Goal: Information Seeking & Learning: Learn about a topic

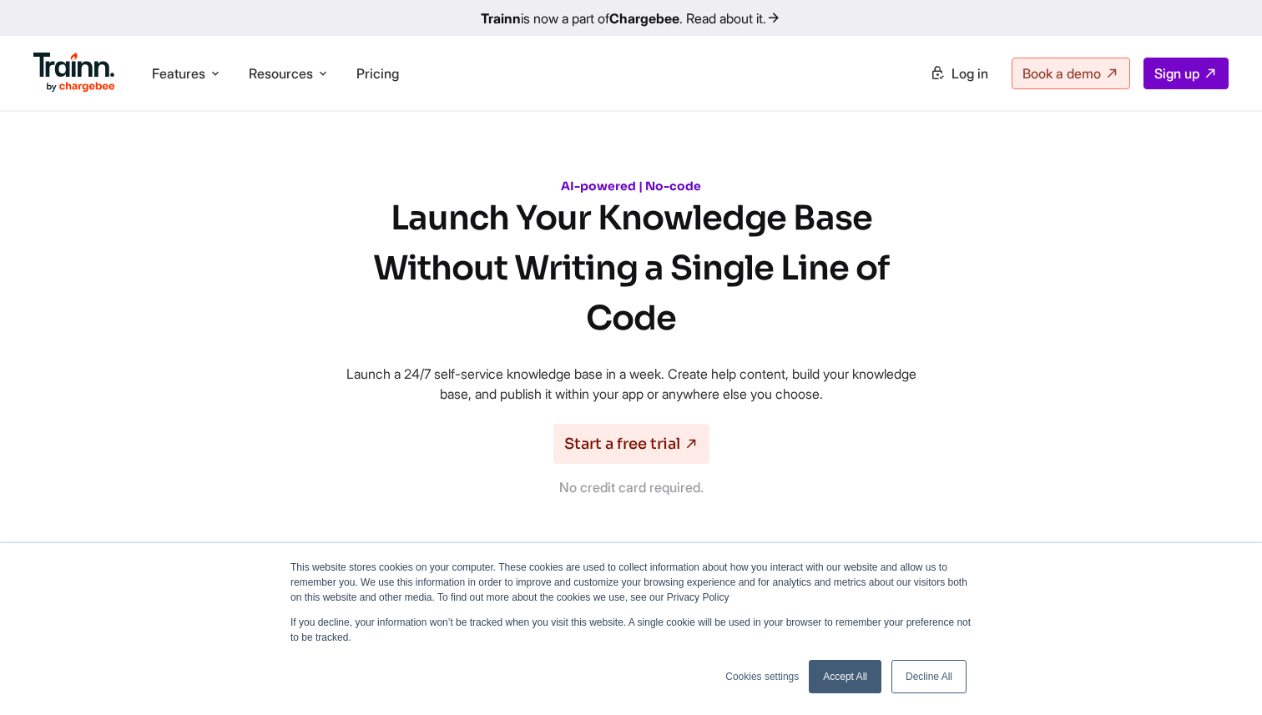
click at [930, 675] on link "Decline All" at bounding box center [928, 676] width 75 height 33
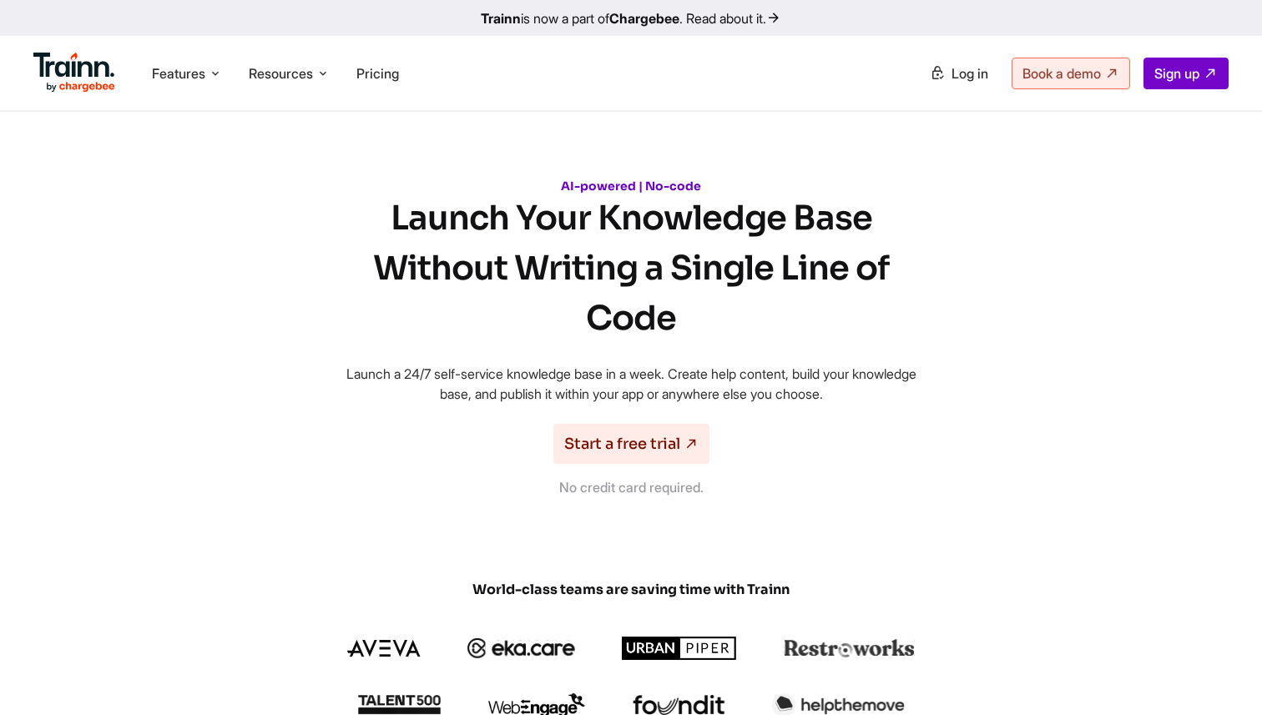
click at [877, 350] on div "AI-powered | No-code Launch Your Knowledge Base Without Writing a Single Line o…" at bounding box center [631, 338] width 601 height 319
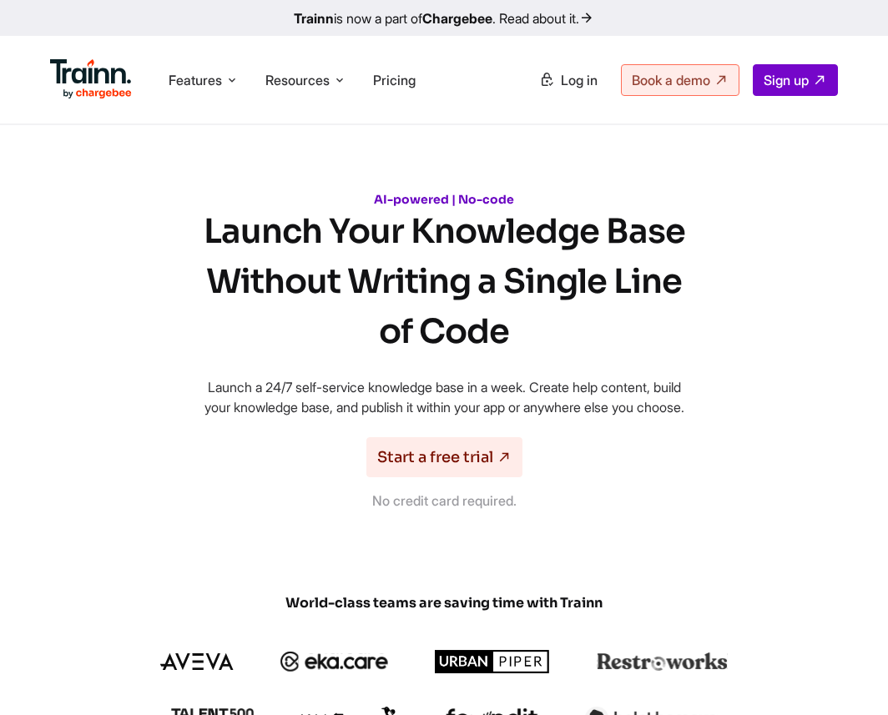
click at [702, 262] on div "AI-powered | No-code Launch Your Knowledge Base Without Writing a Single Line o…" at bounding box center [444, 351] width 601 height 319
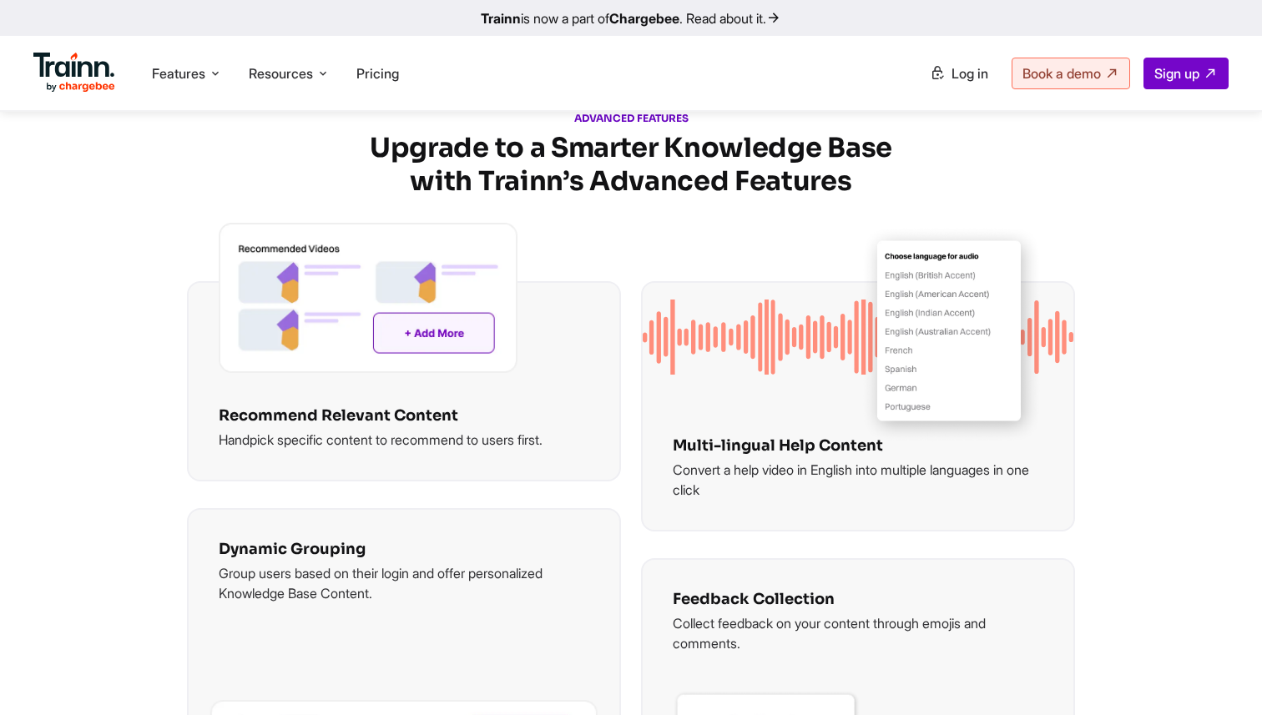
scroll to position [2950, 0]
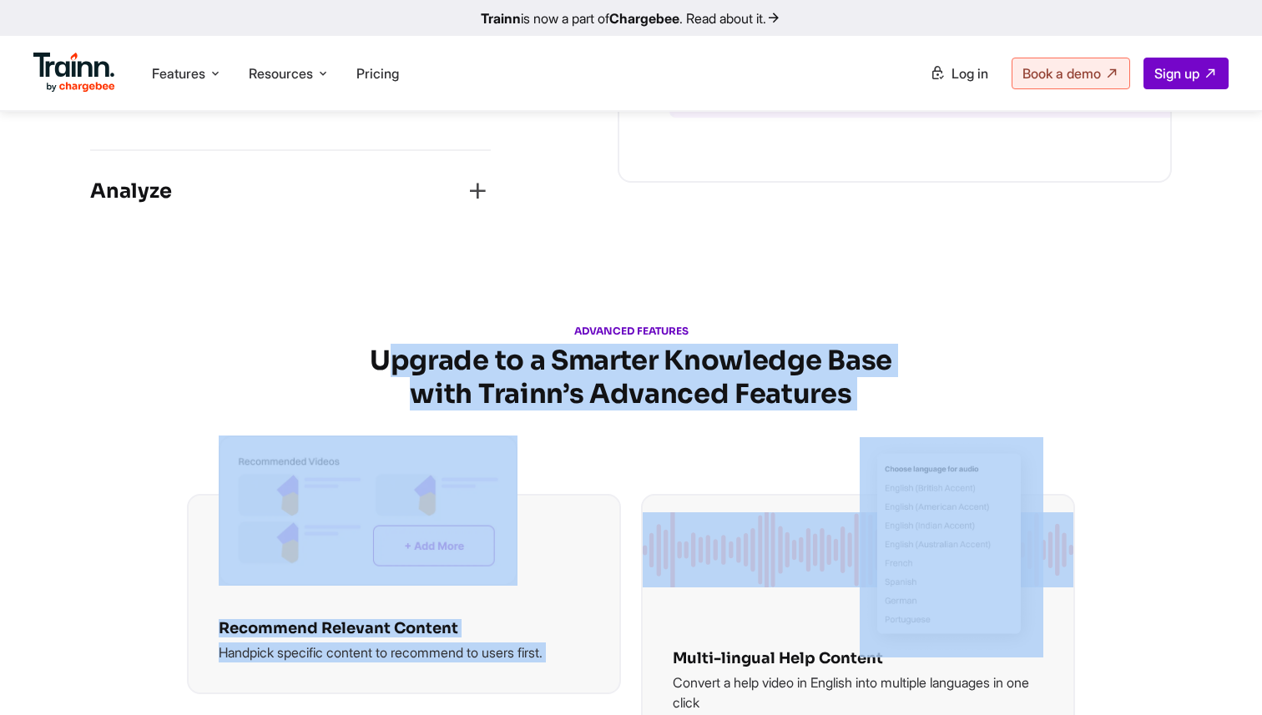
drag, startPoint x: 386, startPoint y: 366, endPoint x: 945, endPoint y: 412, distance: 561.1
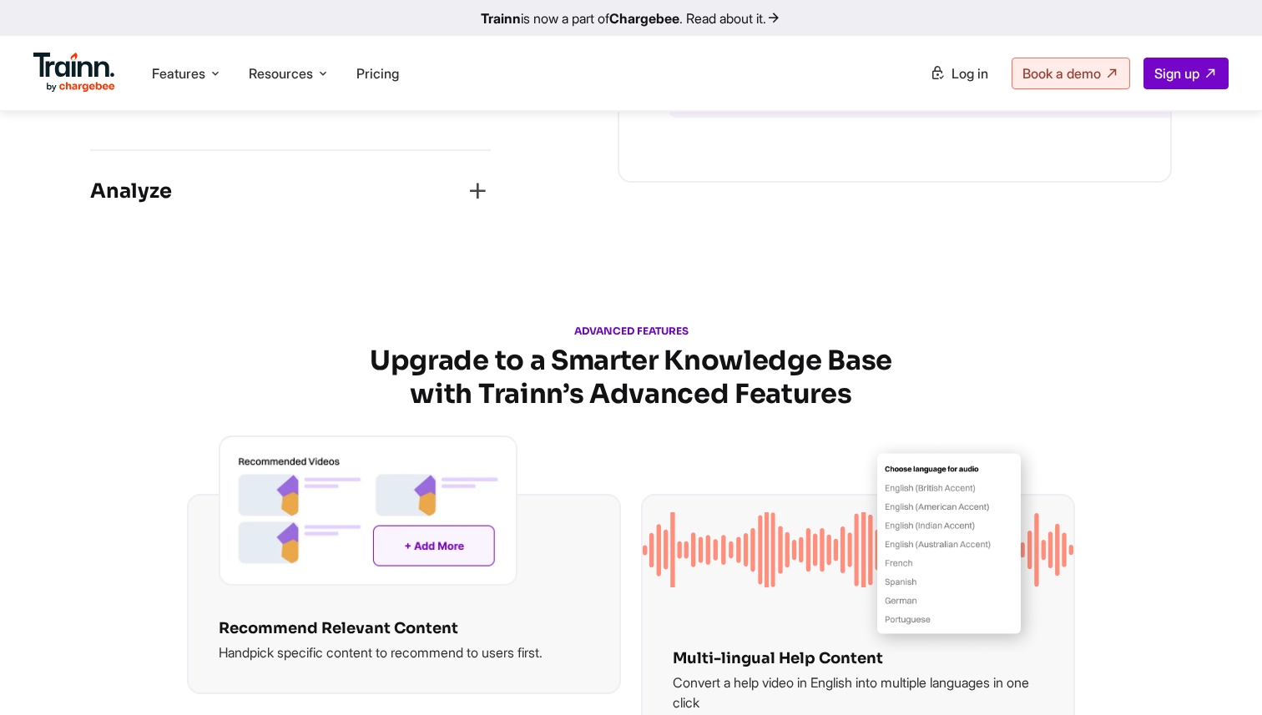
click at [915, 359] on h2 "Upgrade to a Smarter Knowledge Base with Trainn’s Advanced Features" at bounding box center [631, 377] width 1082 height 67
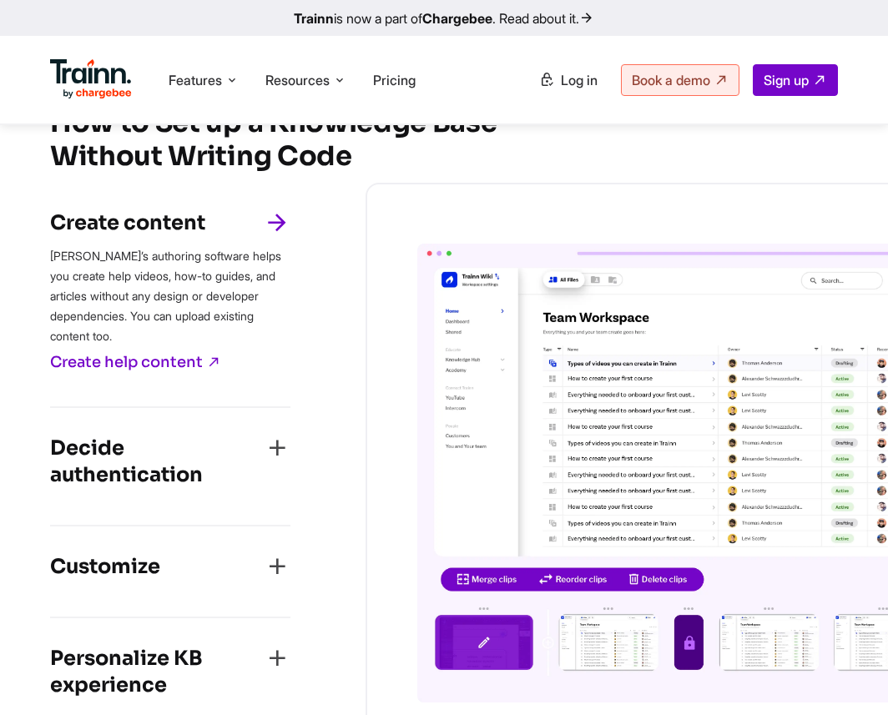
scroll to position [2284, 0]
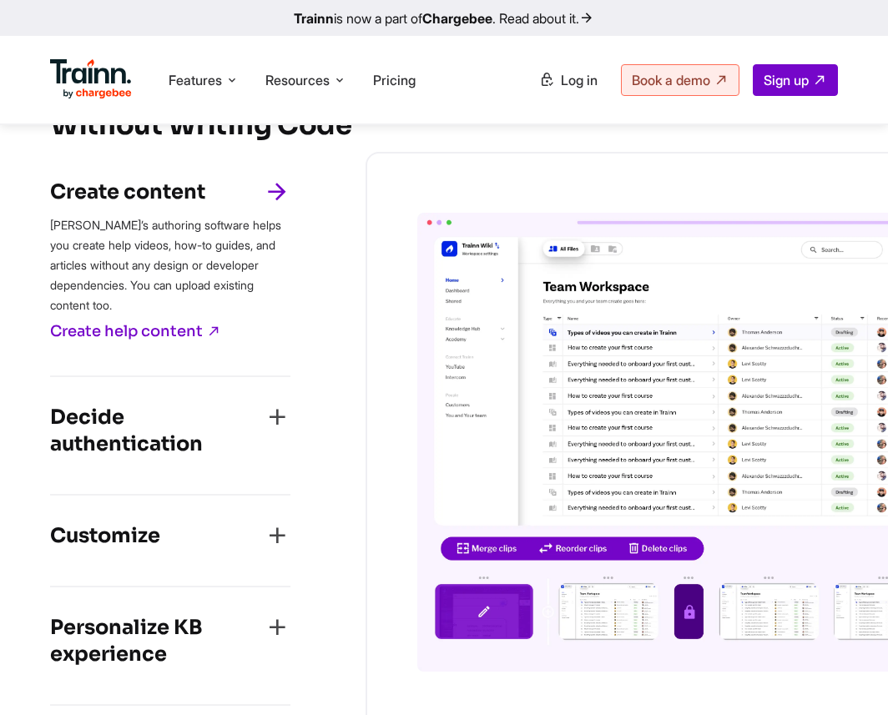
click at [504, 324] on img at bounding box center [667, 442] width 501 height 459
click at [271, 431] on icon "button" at bounding box center [277, 417] width 27 height 27
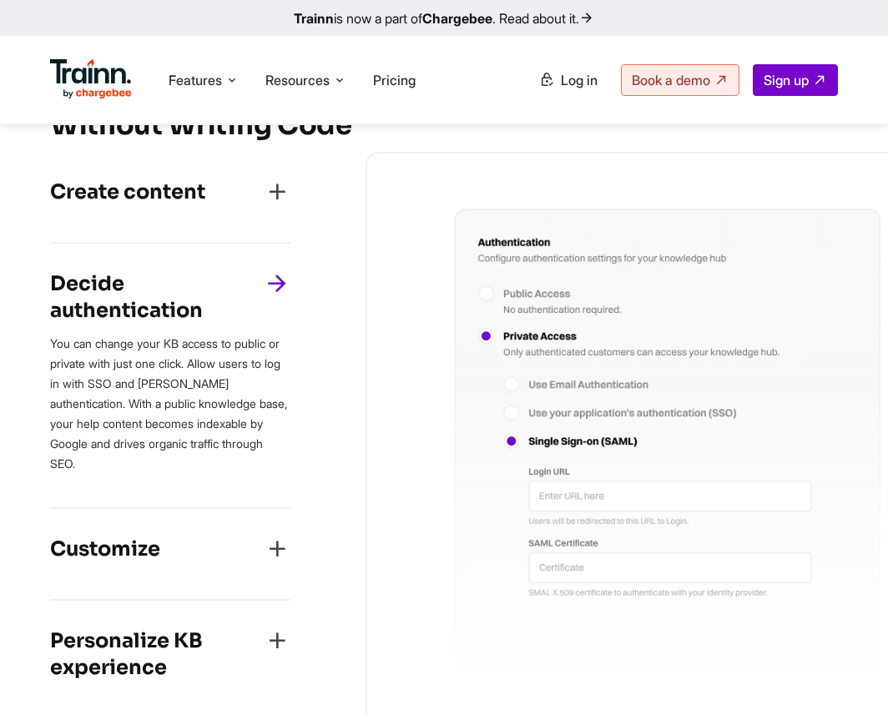
click at [256, 541] on div "Customize" at bounding box center [170, 554] width 240 height 37
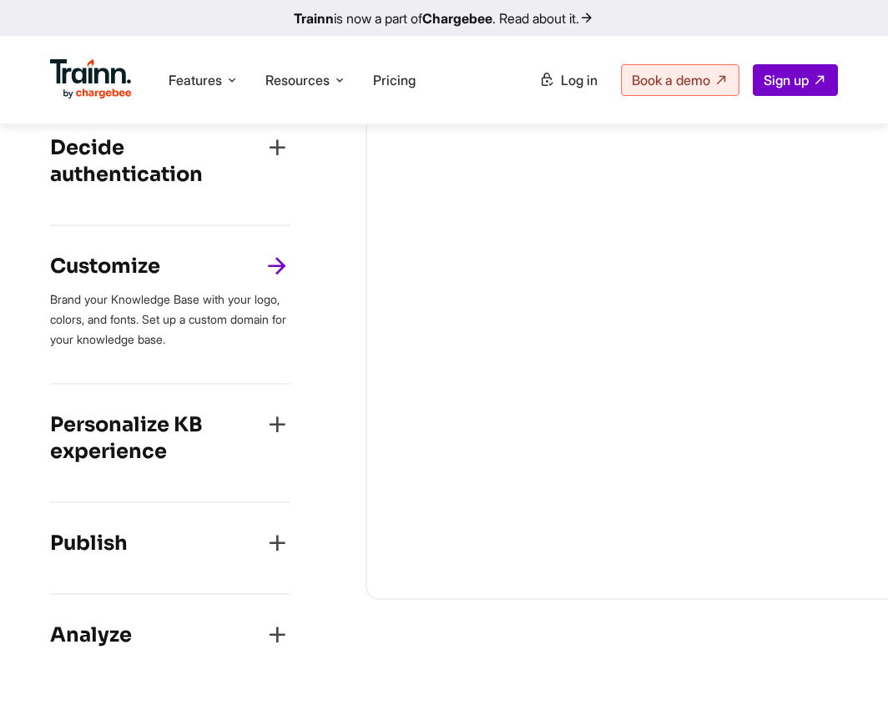
scroll to position [2422, 0]
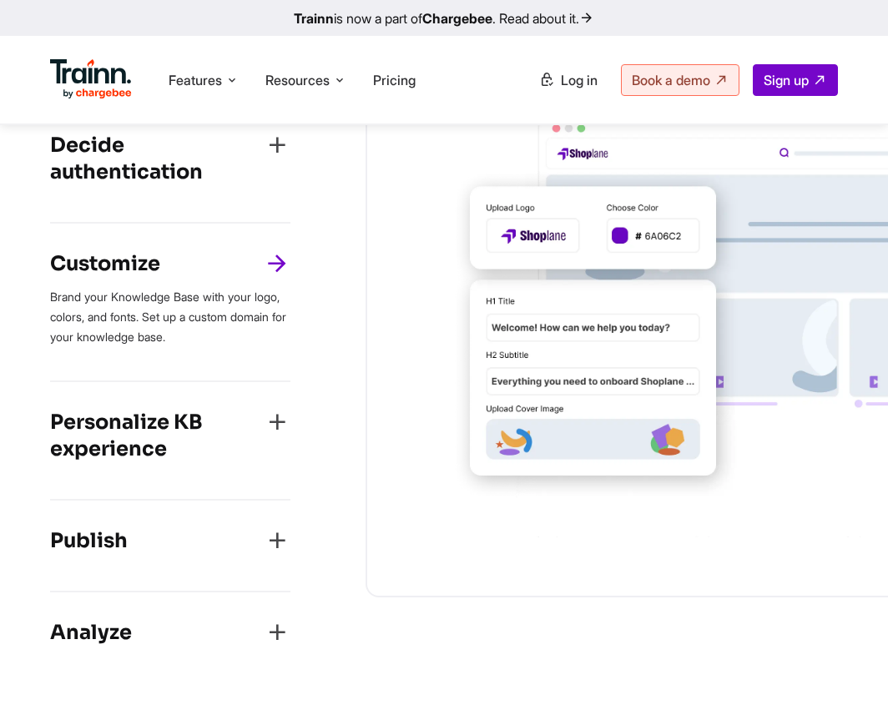
click at [235, 454] on h4 "Personalize KB experience" at bounding box center [157, 435] width 214 height 53
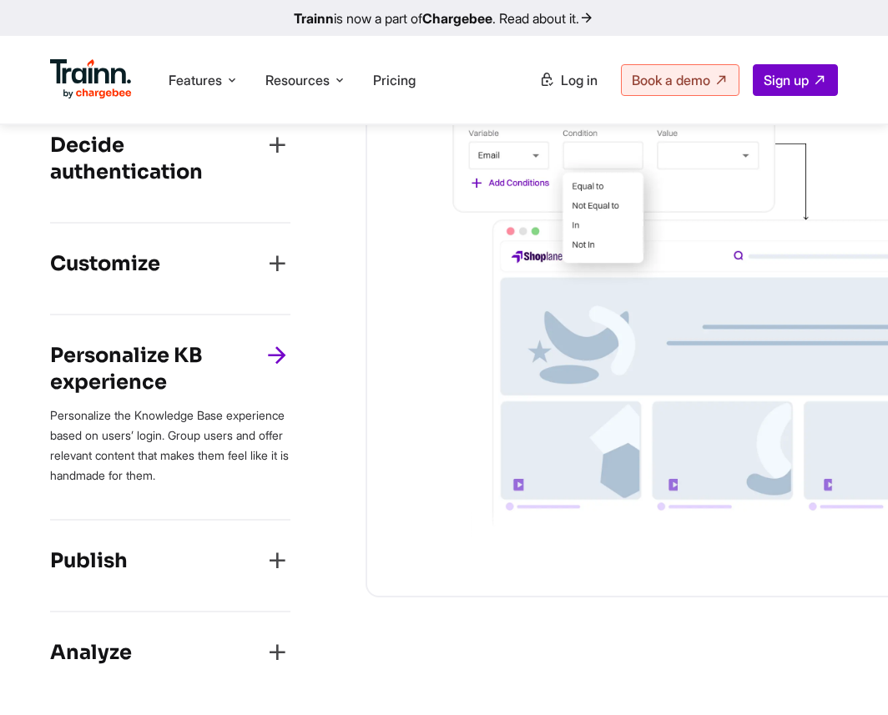
click at [225, 577] on div "Publish" at bounding box center [170, 566] width 240 height 37
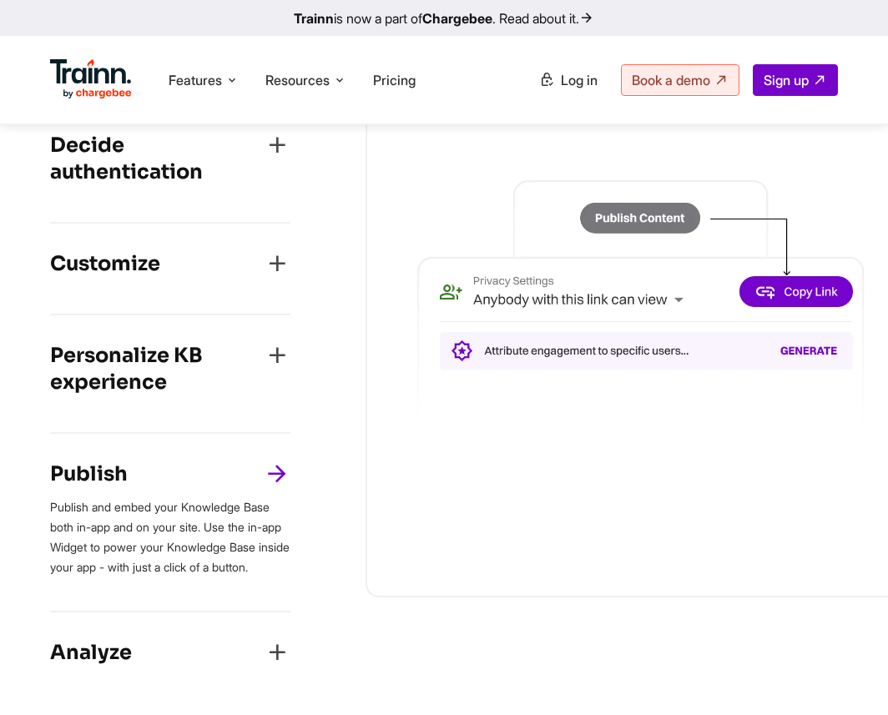
click at [194, 676] on div "Analyze" at bounding box center [170, 657] width 240 height 37
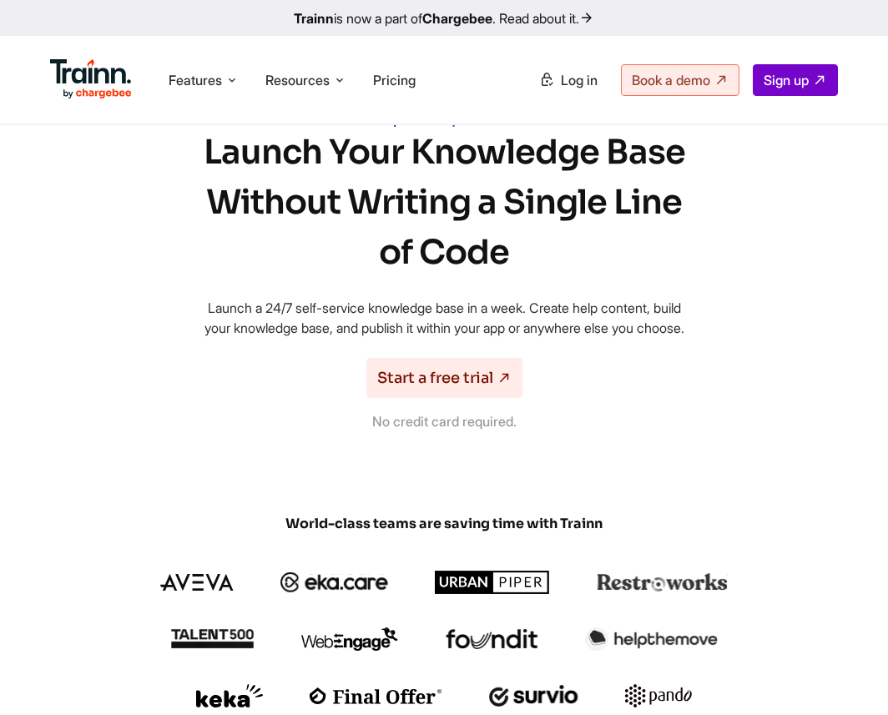
scroll to position [0, 0]
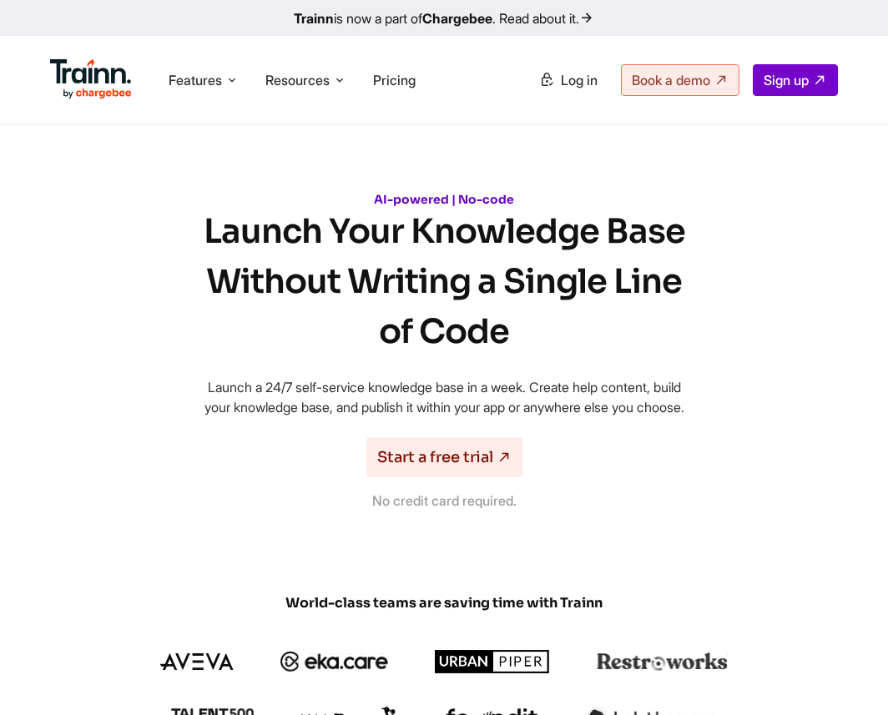
click at [590, 304] on h1 "Launch Your Knowledge Base Without Writing a Single Line of Code" at bounding box center [444, 282] width 501 height 150
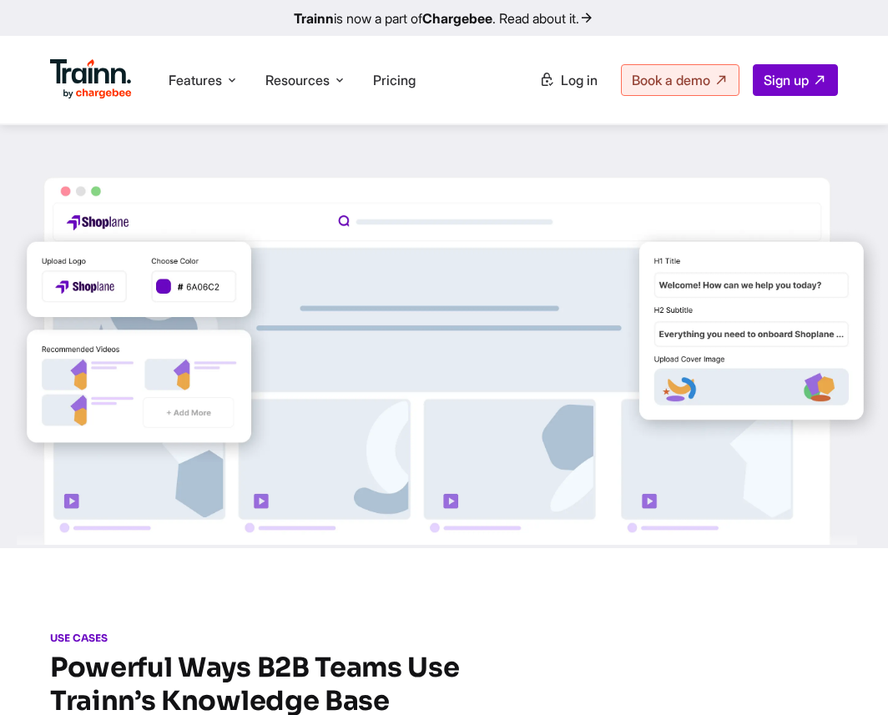
scroll to position [756, 0]
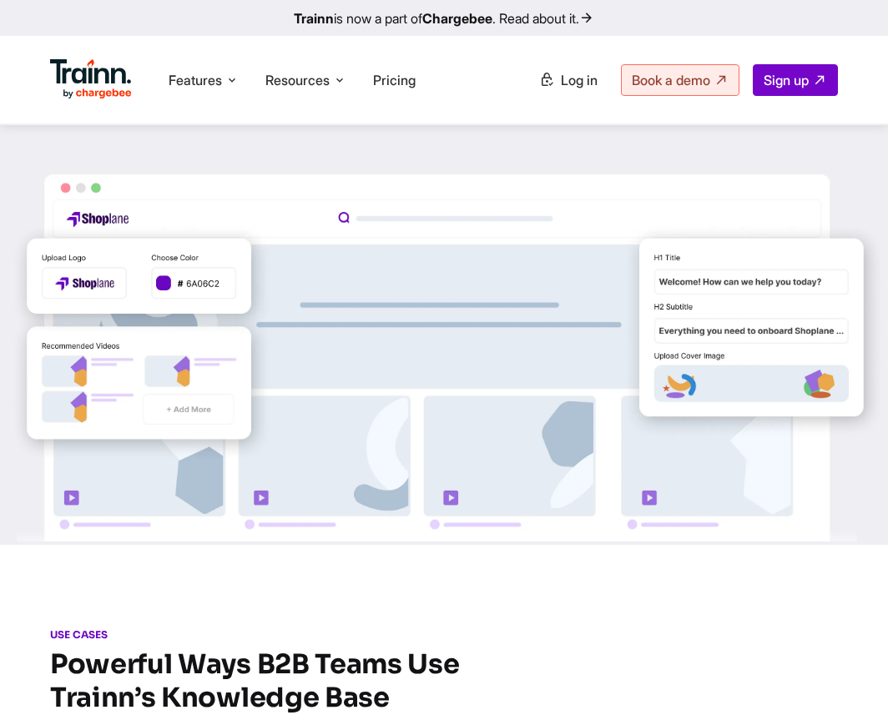
click at [583, 318] on img at bounding box center [444, 345] width 888 height 394
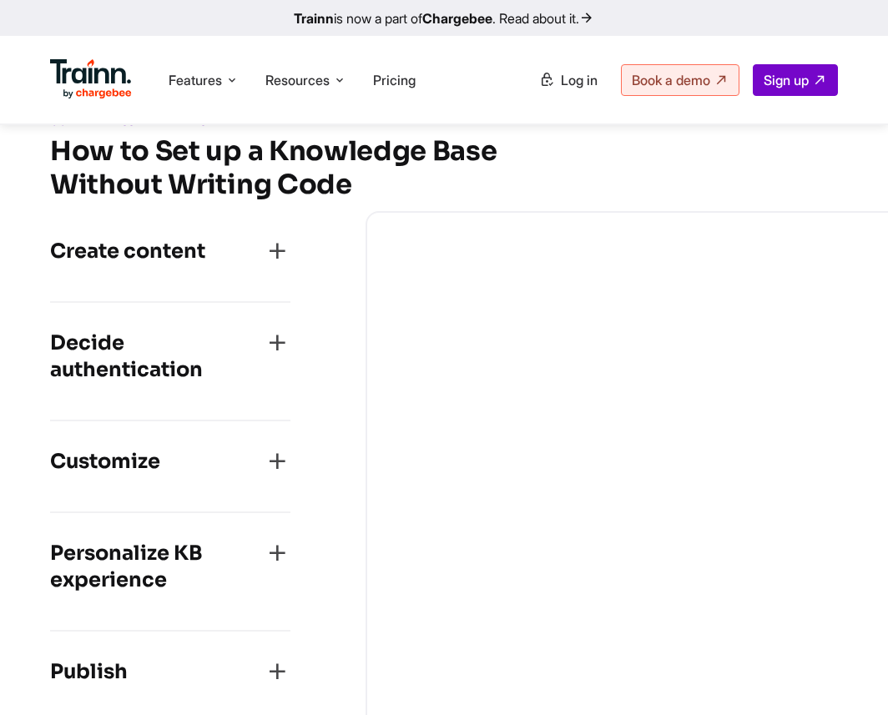
scroll to position [2229, 0]
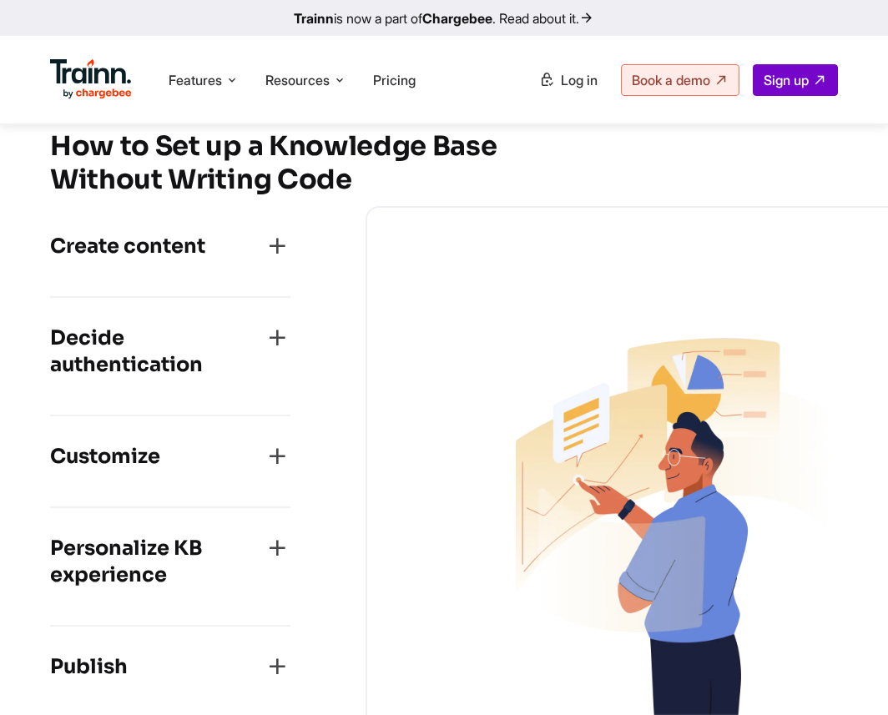
click at [171, 260] on h4 "Create content" at bounding box center [127, 246] width 155 height 27
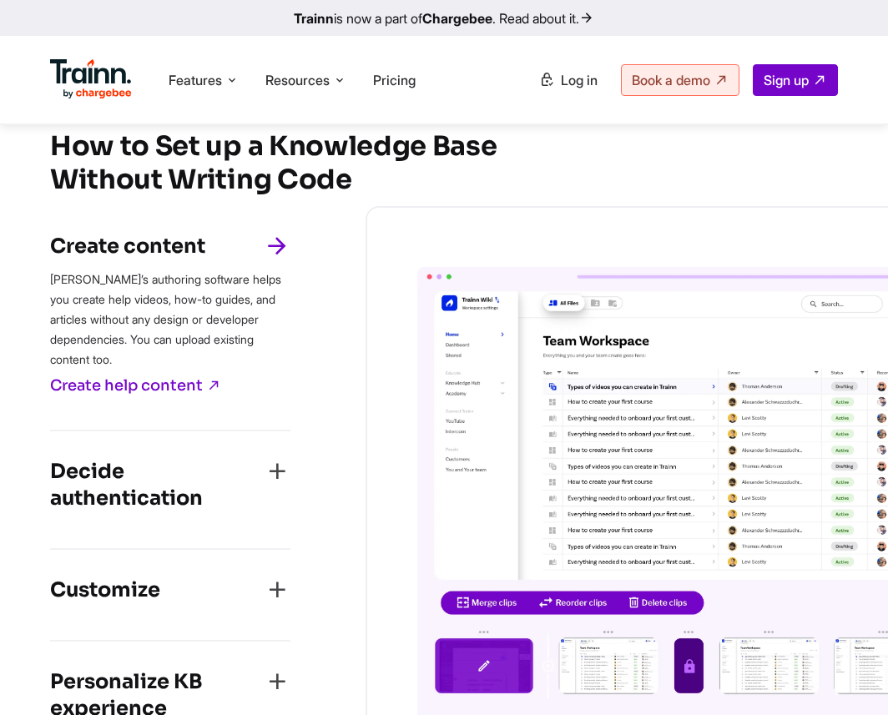
click at [485, 307] on img at bounding box center [667, 496] width 501 height 459
click at [95, 509] on h4 "Decide authentication" at bounding box center [157, 484] width 214 height 53
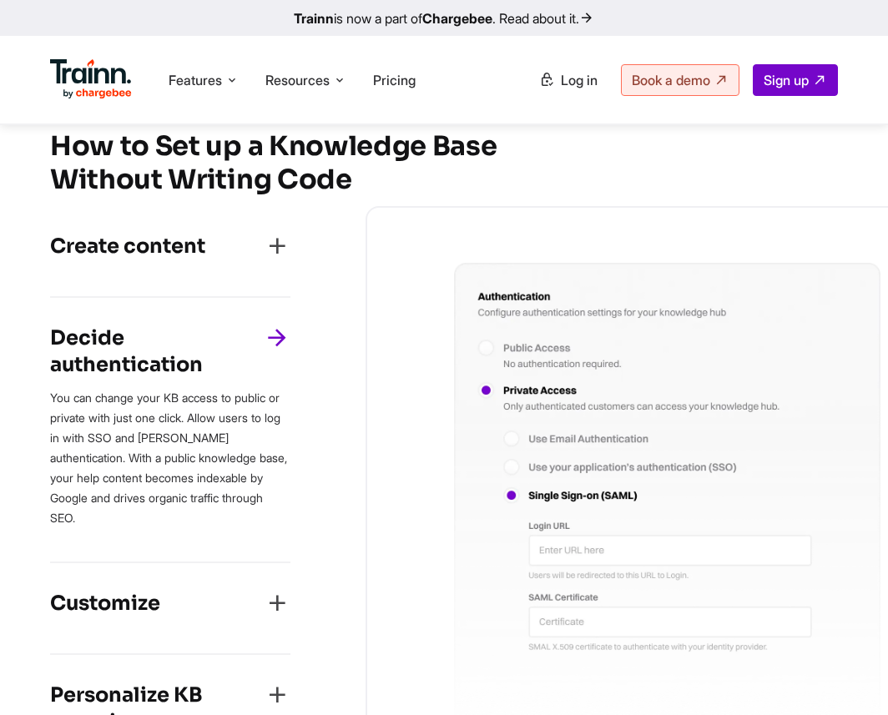
click at [713, 387] on img at bounding box center [667, 496] width 501 height 467
click at [124, 635] on div "Customize Brand your Knowledge Base with your logo, colors, and fonts. Set up a…" at bounding box center [170, 609] width 240 height 92
click at [112, 597] on h4 "Customize" at bounding box center [105, 603] width 110 height 27
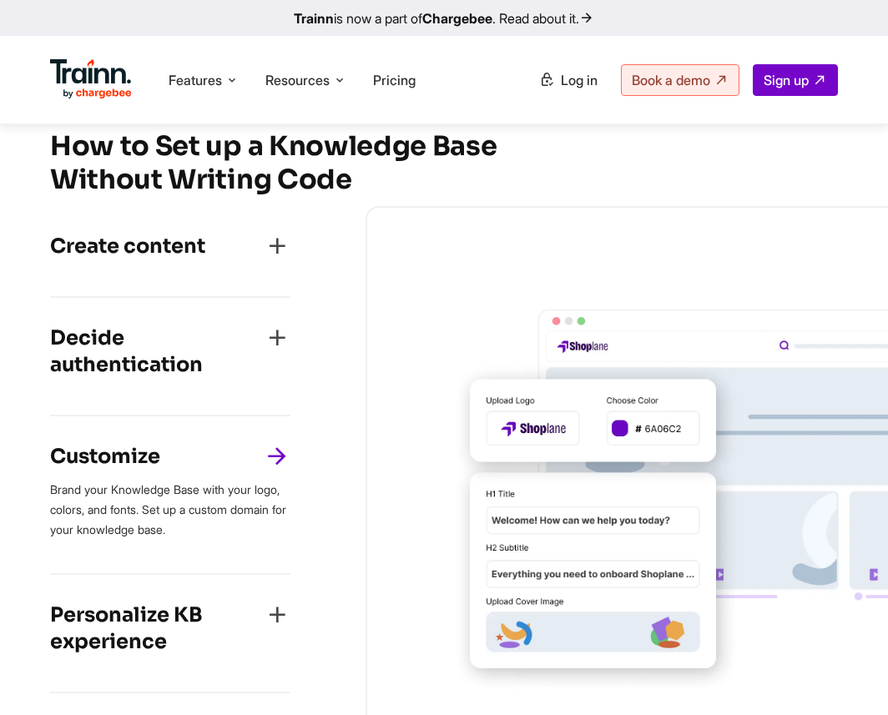
click at [668, 471] on img at bounding box center [667, 496] width 501 height 467
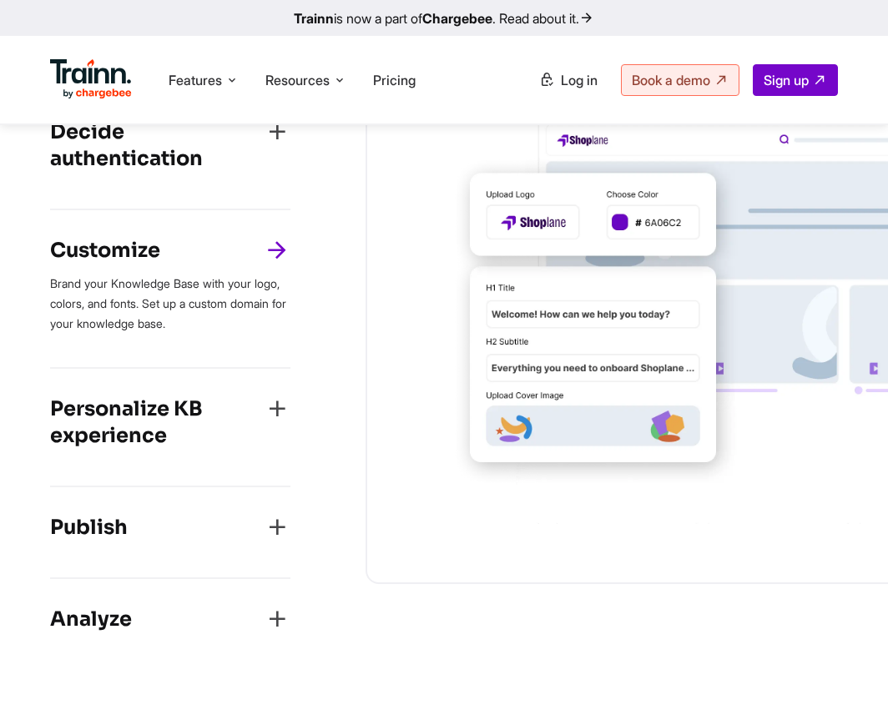
scroll to position [2437, 0]
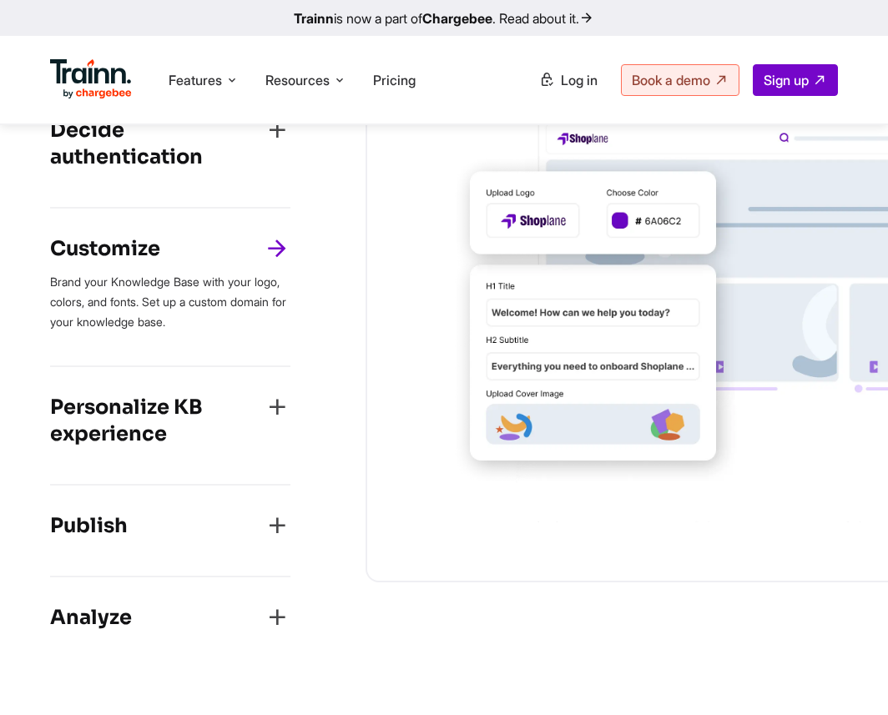
click at [163, 447] on h4 "Personalize KB experience" at bounding box center [157, 420] width 214 height 53
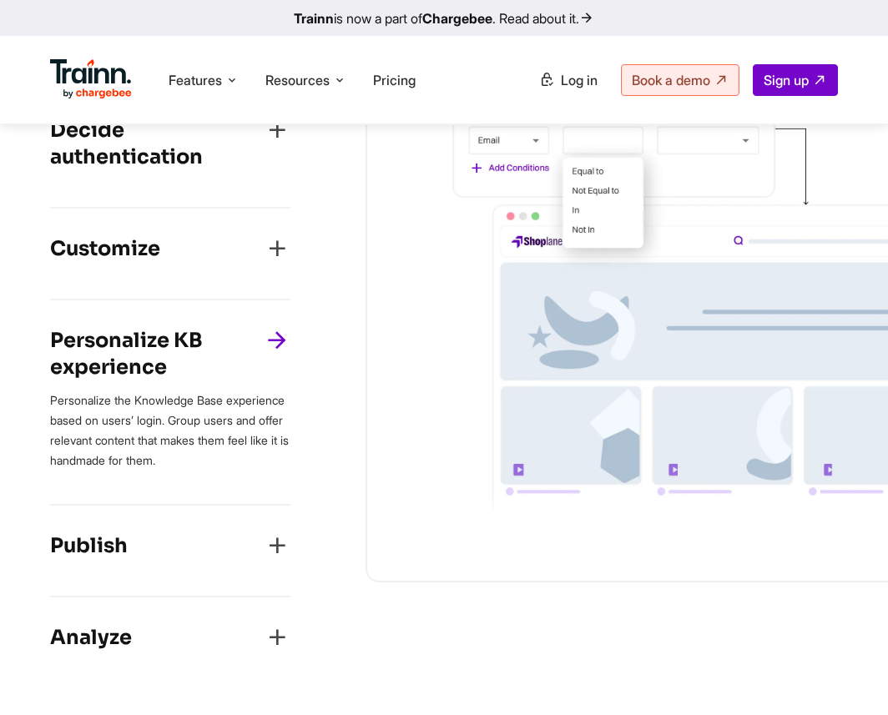
click at [121, 556] on h4 "Publish" at bounding box center [89, 546] width 78 height 27
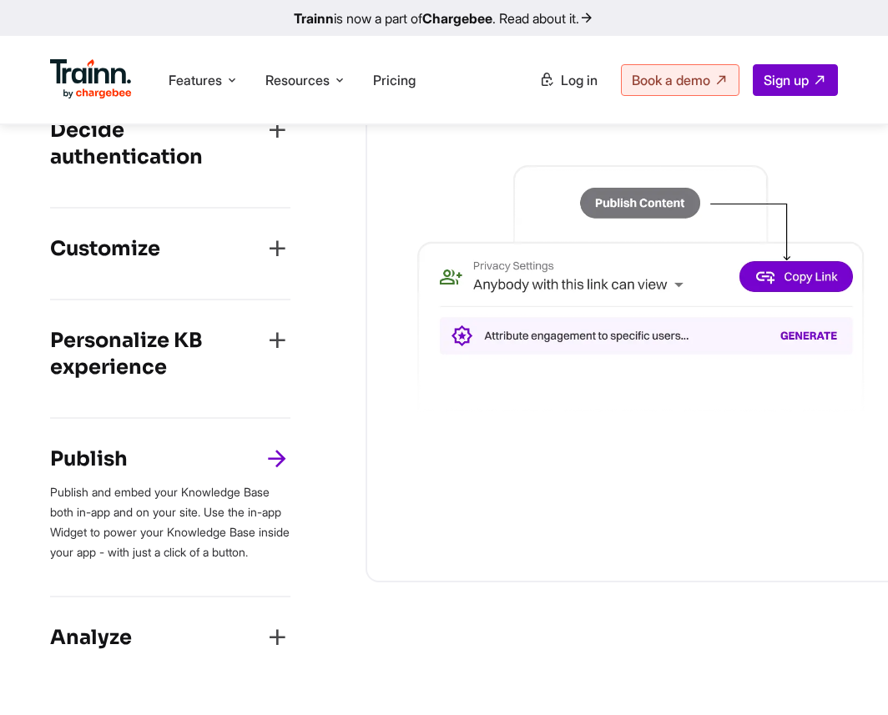
click at [175, 688] on div "Analyze Trainn provides detailed reports on learner-level analytics and insight…" at bounding box center [170, 643] width 240 height 90
click at [171, 661] on div "Analyze" at bounding box center [170, 642] width 240 height 37
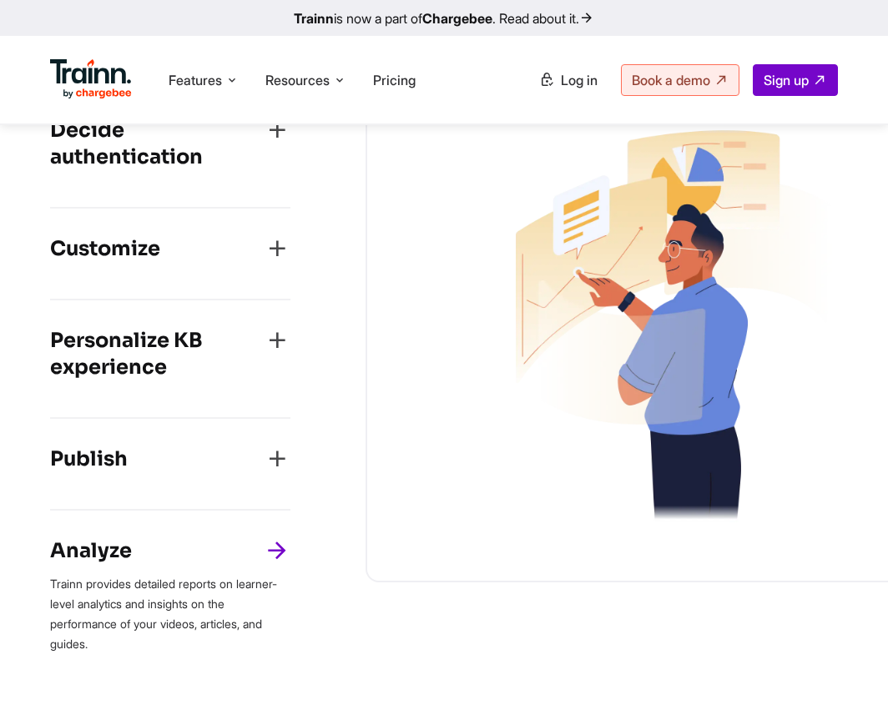
click at [627, 396] on img at bounding box center [667, 288] width 501 height 467
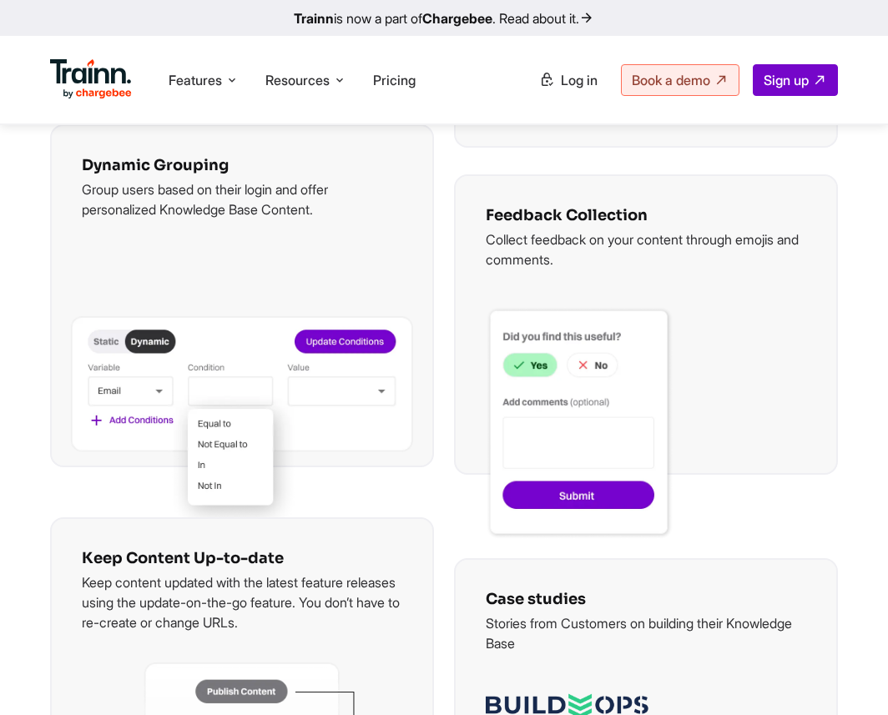
scroll to position [3540, 0]
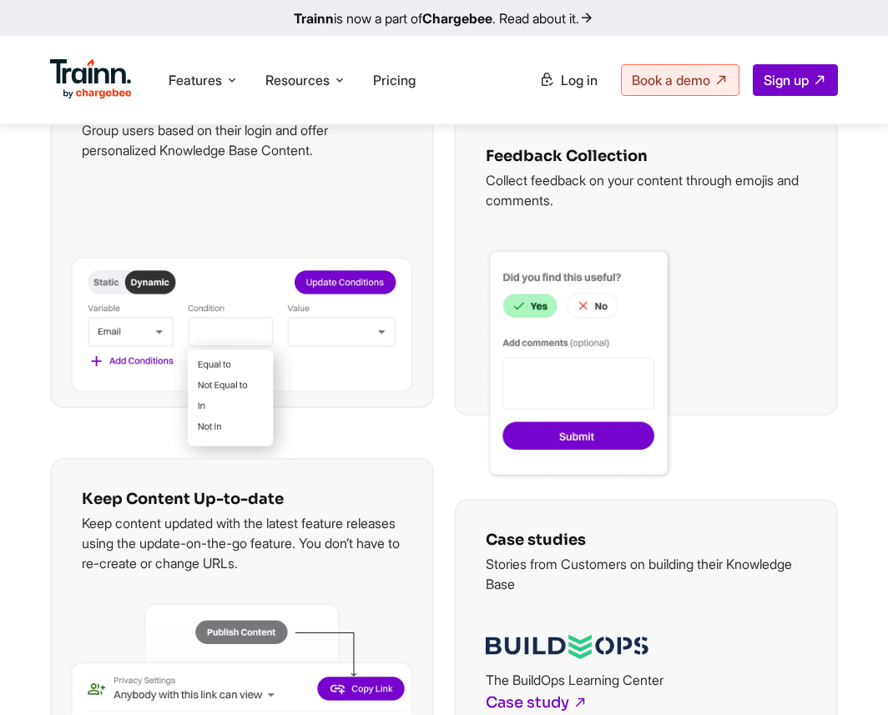
click at [169, 362] on img at bounding box center [242, 365] width 342 height 216
click at [635, 362] on img at bounding box center [580, 364] width 188 height 234
click at [305, 705] on img at bounding box center [242, 722] width 342 height 239
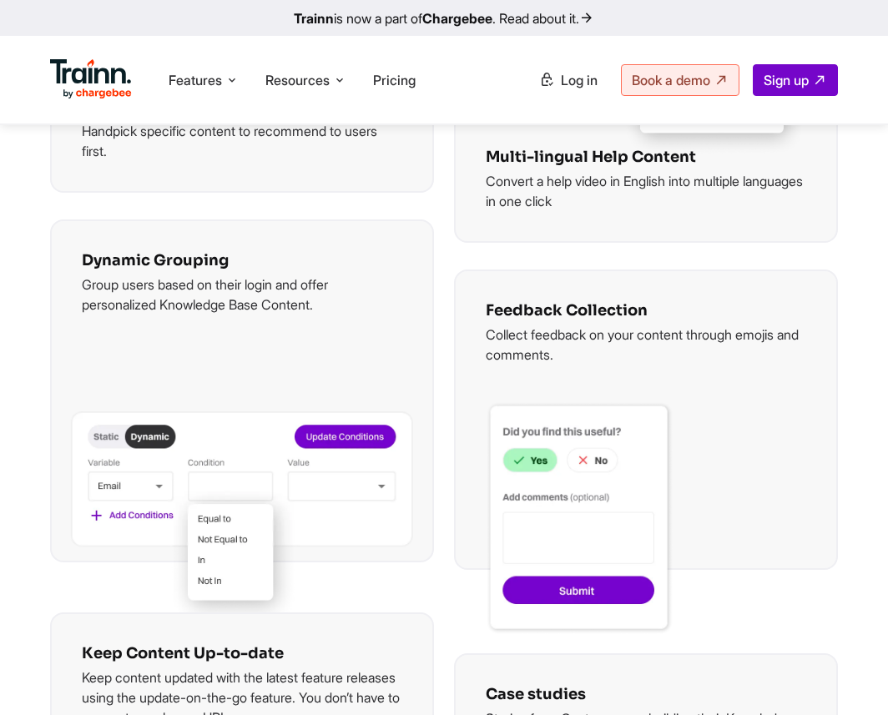
scroll to position [3386, 0]
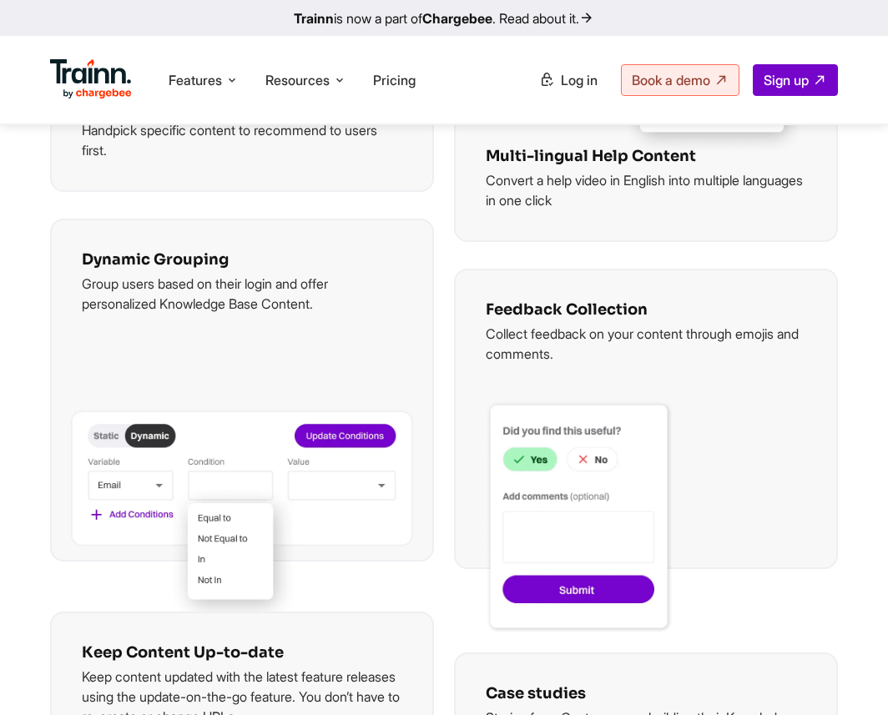
click at [223, 545] on img at bounding box center [242, 519] width 342 height 216
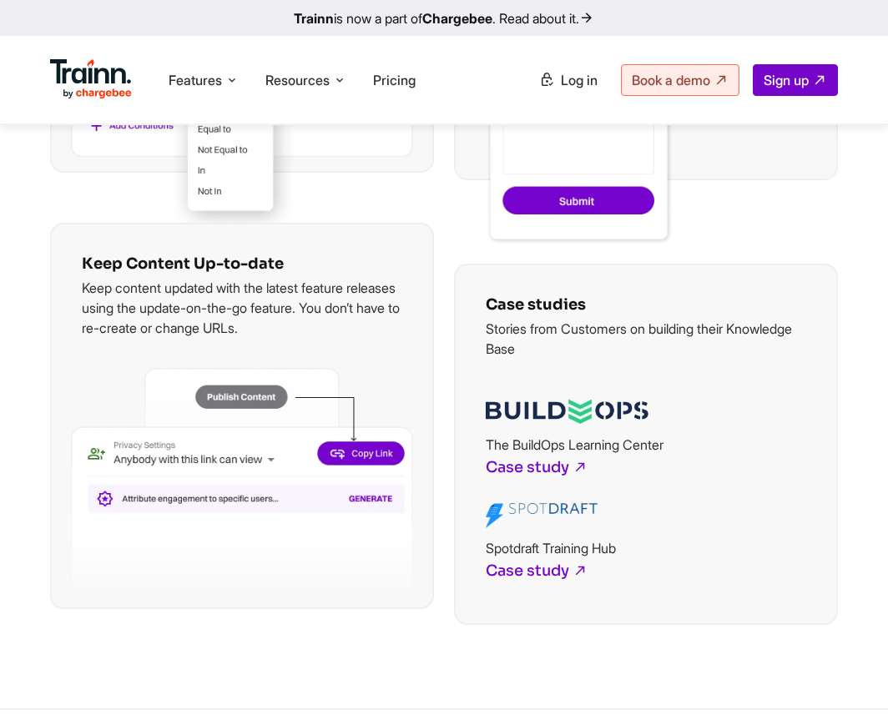
scroll to position [3811, 0]
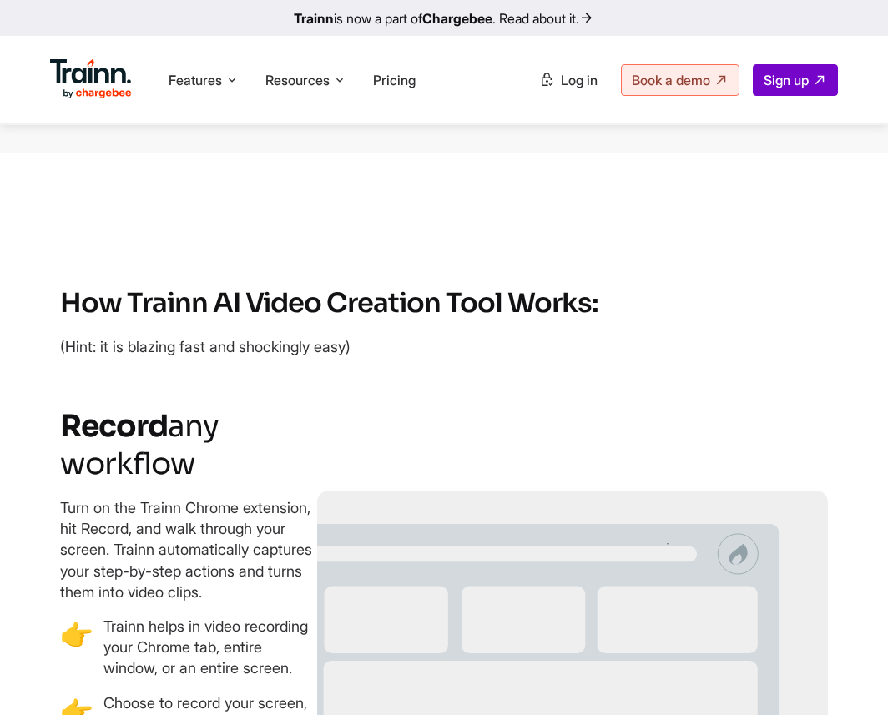
scroll to position [1441, 0]
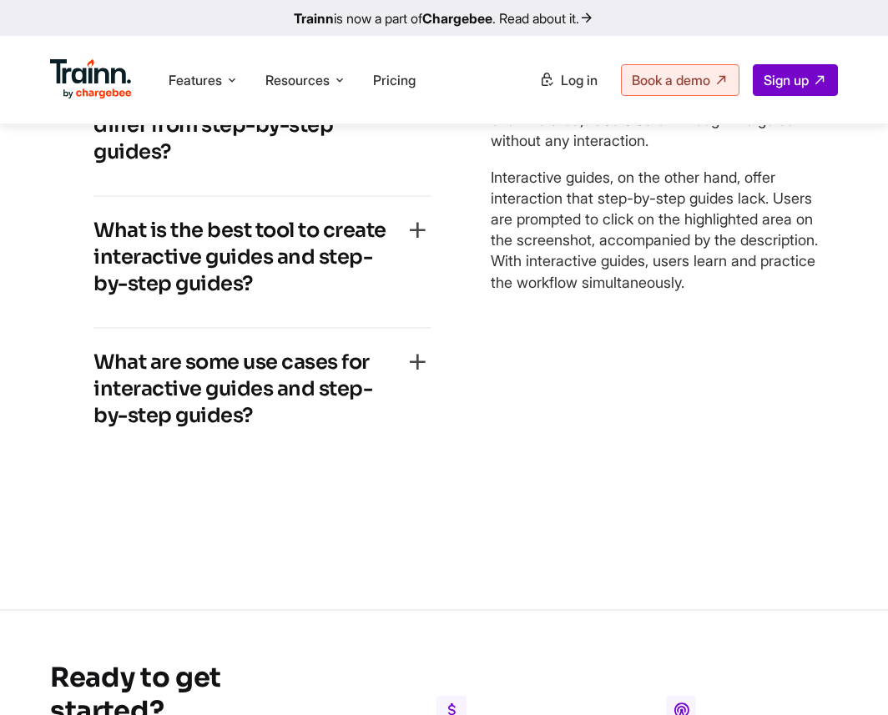
scroll to position [4624, 0]
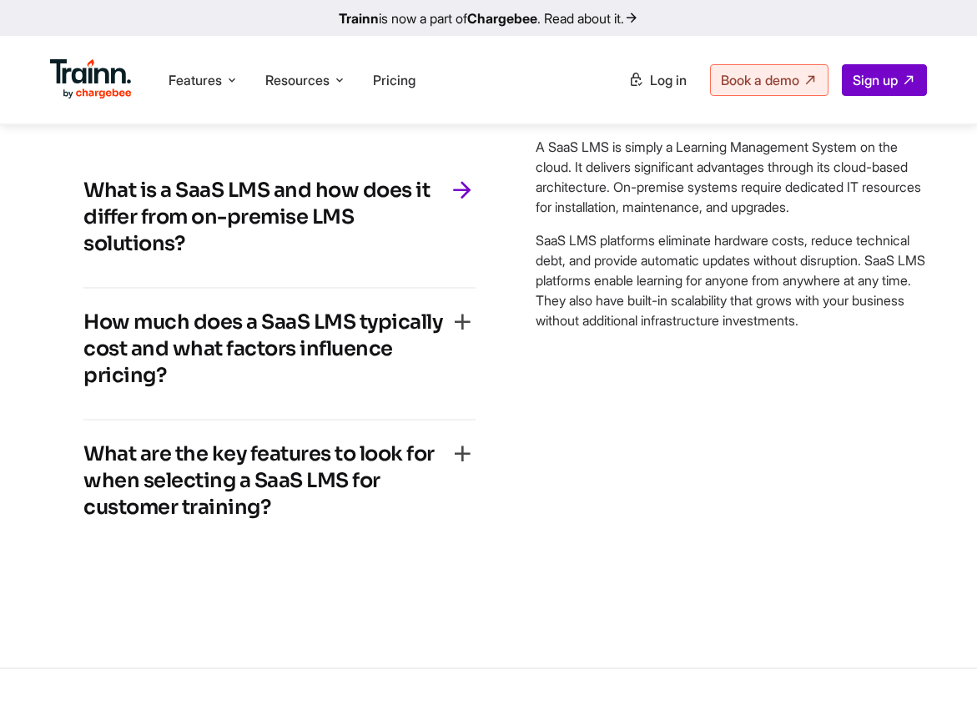
scroll to position [8844, 0]
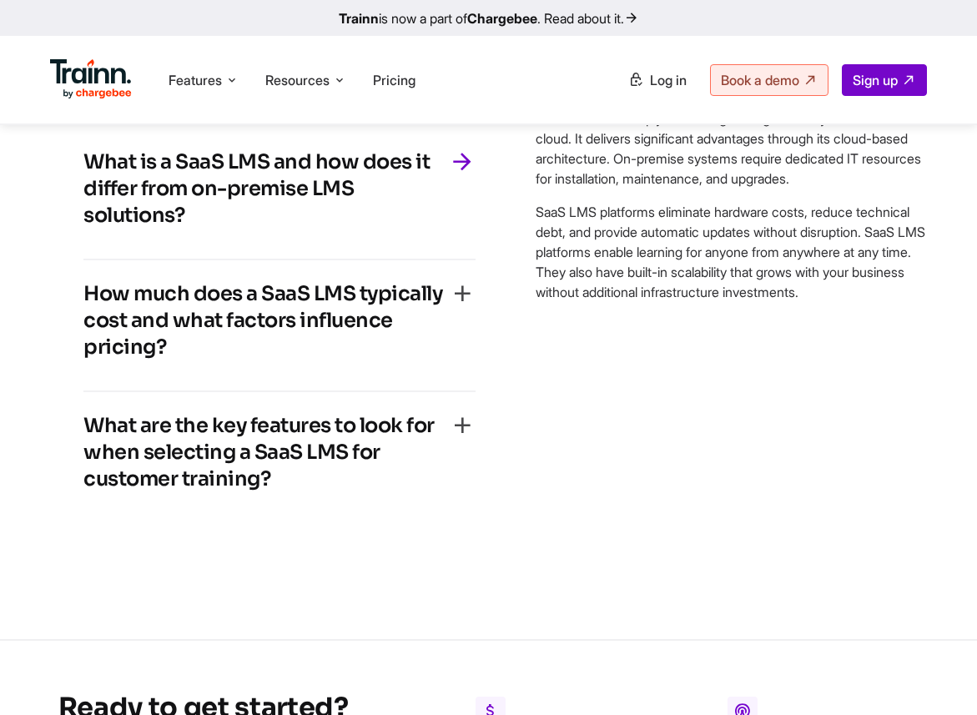
drag, startPoint x: 202, startPoint y: 356, endPoint x: 88, endPoint y: 296, distance: 128.8
click at [88, 229] on h4 "What is a SaaS LMS and how does it differ from on-premise LMS solutions?" at bounding box center [266, 189] width 366 height 80
copy h4 "What is a SaaS LMS and how does it differ from on-premise LMS solutions?"
drag, startPoint x: 528, startPoint y: 259, endPoint x: 623, endPoint y: 451, distance: 214.3
click at [623, 452] on div "What is a SaaS LMS and how does it differ from on-premise LMS solutions? A SaaS…" at bounding box center [488, 325] width 877 height 461
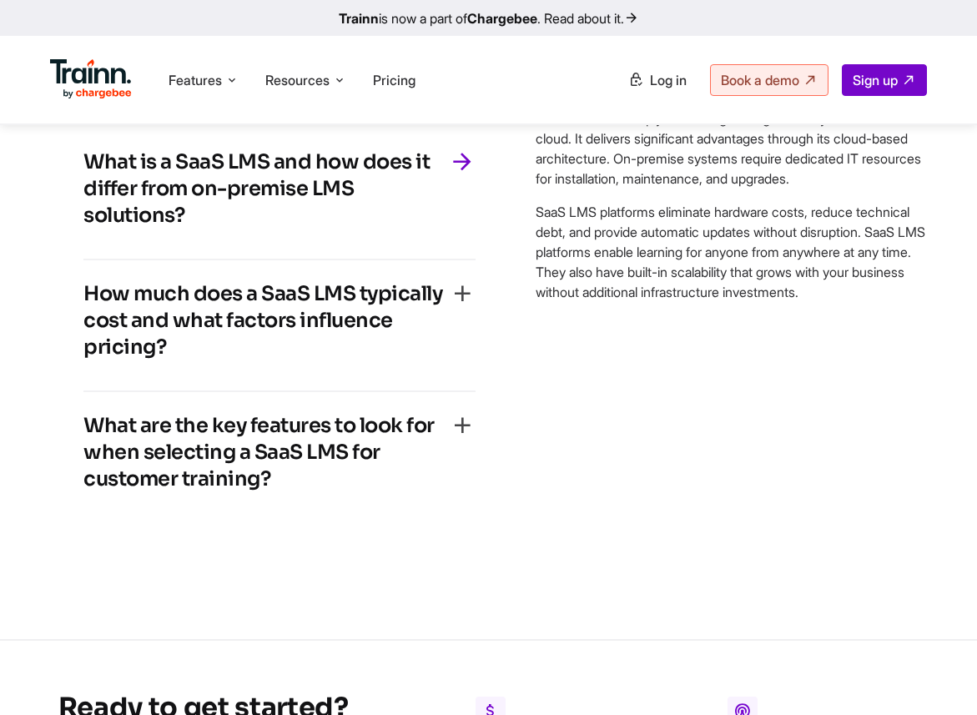
copy div "A SaaS LMS is simply a Learning Management System on the cloud. It delivers sig…"
click at [204, 361] on h4 "How much does a SaaS LMS typically cost and what factors influence pricing?" at bounding box center [266, 320] width 366 height 80
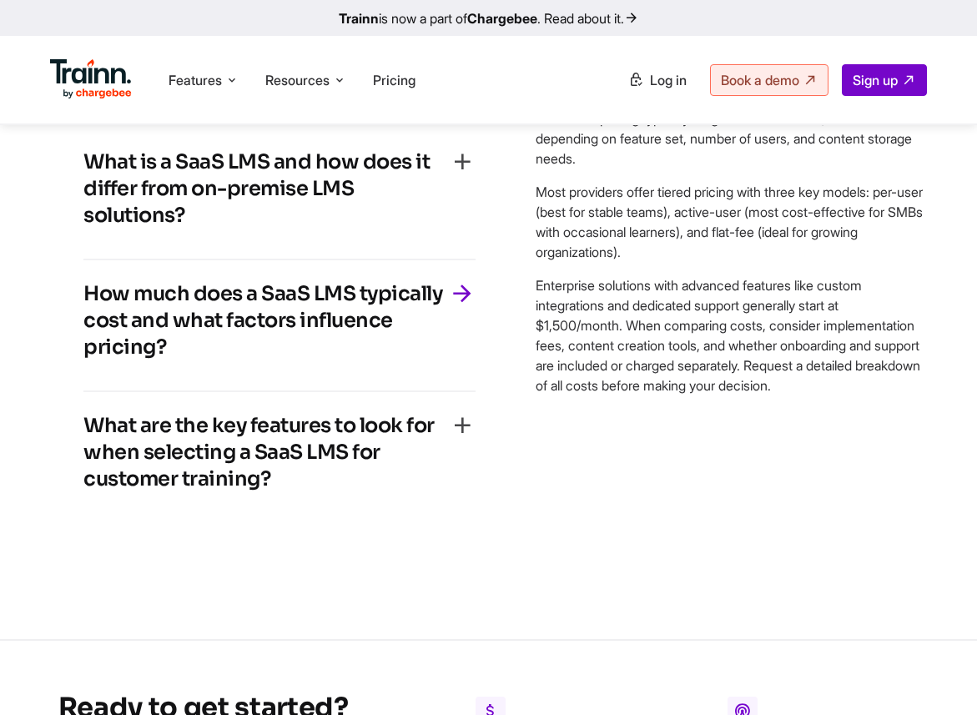
drag, startPoint x: 172, startPoint y: 485, endPoint x: 89, endPoint y: 426, distance: 101.7
click at [89, 361] on h4 "How much does a SaaS LMS typically cost and what factors influence pricing?" at bounding box center [266, 320] width 366 height 80
copy h4 "How much does a SaaS LMS typically cost and what factors influence pricing?"
drag, startPoint x: 537, startPoint y: 259, endPoint x: 632, endPoint y: 538, distance: 295.4
click at [632, 396] on div "SaaS LMS pricing typically ranges from $300-$2,000/month depending on feature s…" at bounding box center [732, 252] width 392 height 287
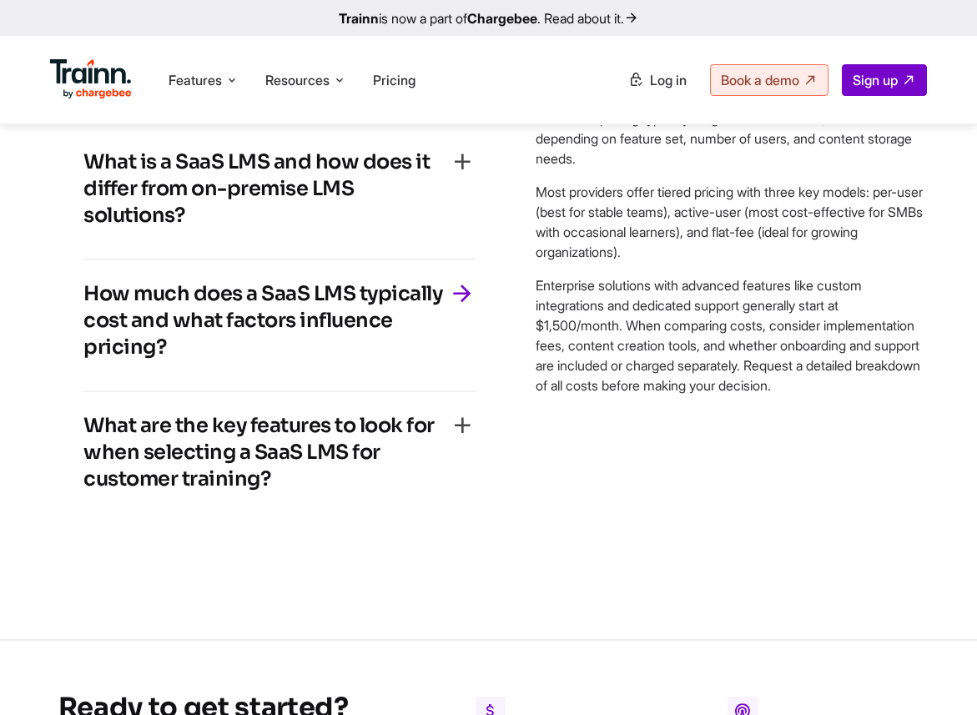
copy div "SaaS LMS pricing typically ranges from $300-$2,000/month depending on feature s…"
click at [264, 492] on h4 "What are the key features to look for when selecting a SaaS LMS for customer tr…" at bounding box center [266, 452] width 366 height 80
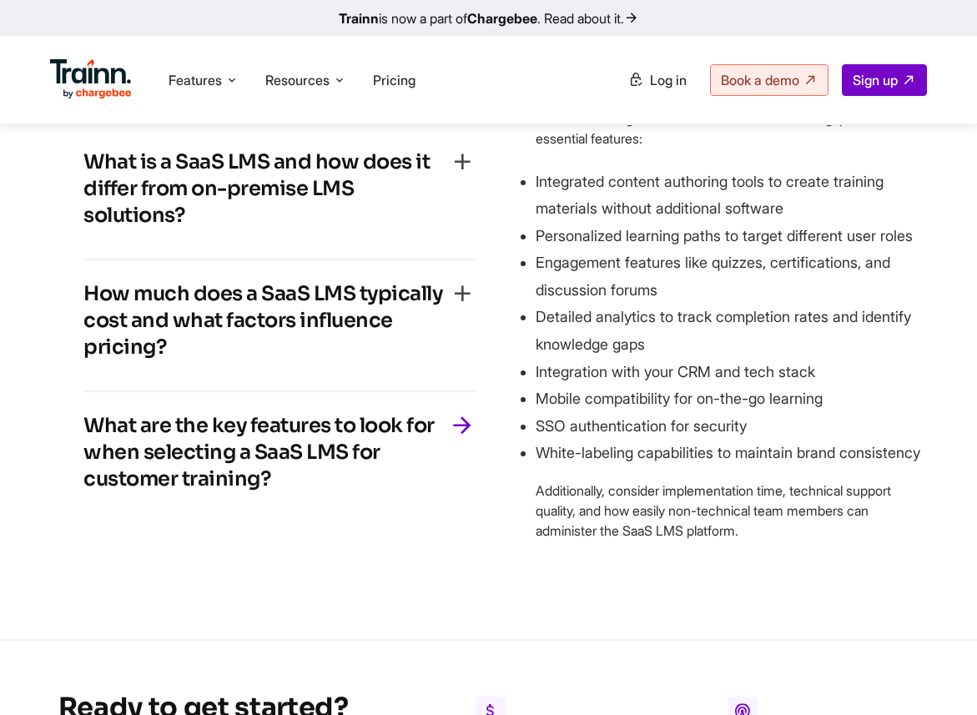
drag, startPoint x: 282, startPoint y: 613, endPoint x: 74, endPoint y: 563, distance: 214.0
click at [74, 556] on div "What is a SaaS LMS and how does it differ from on-premise LMS solutions? A SaaS…" at bounding box center [279, 325] width 459 height 461
copy h4 "What are the key features to look for when selecting a SaaS LMS for customer tr…"
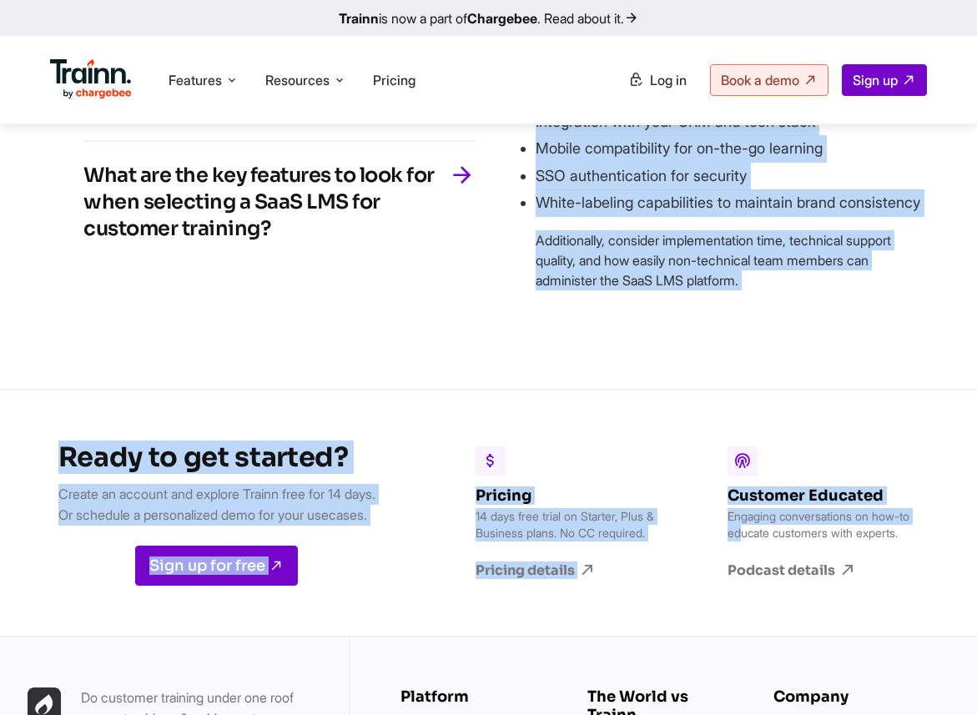
scroll to position [9103, 0]
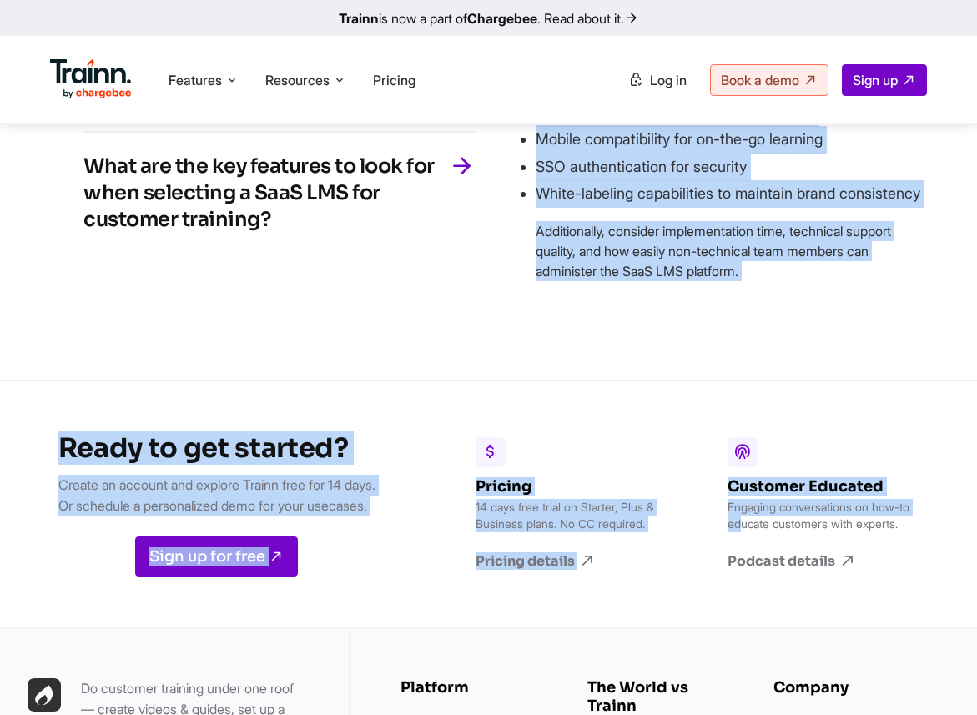
drag, startPoint x: 535, startPoint y: 253, endPoint x: 788, endPoint y: 431, distance: 309.1
click at [788, 281] on div "When evaluating a SaaS LMS for customer training, prioritize these essential fe…" at bounding box center [732, 65] width 392 height 432
copy div "When evaluating a SaaS LMS for customer training, prioritize these essential fe…"
click at [767, 208] on li "White-labeling capabilities to maintain brand consistency" at bounding box center [732, 194] width 392 height 28
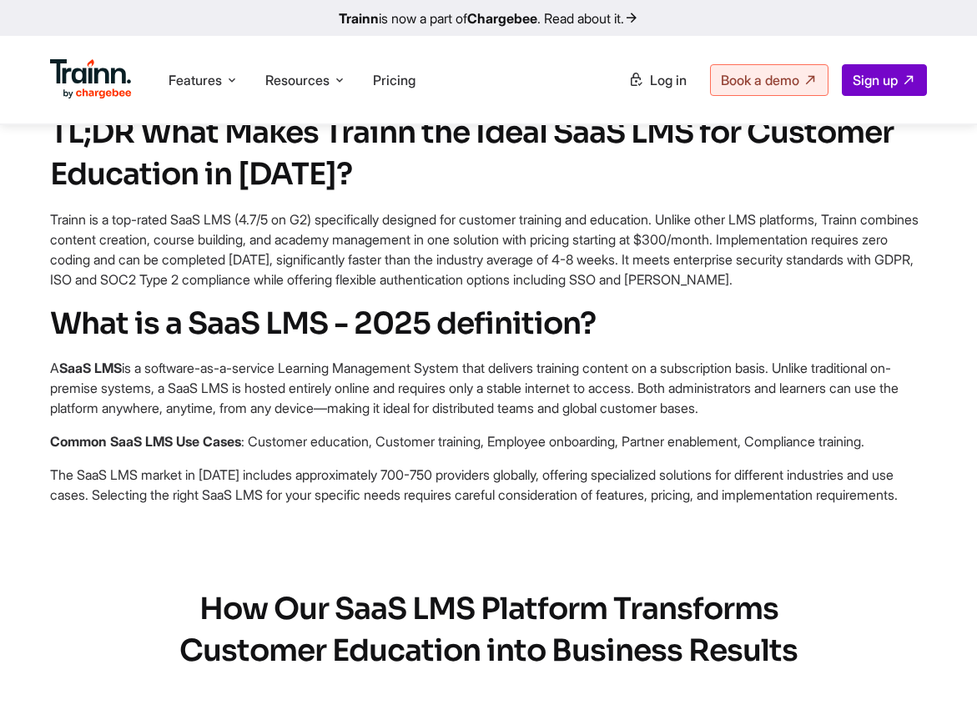
scroll to position [0, 0]
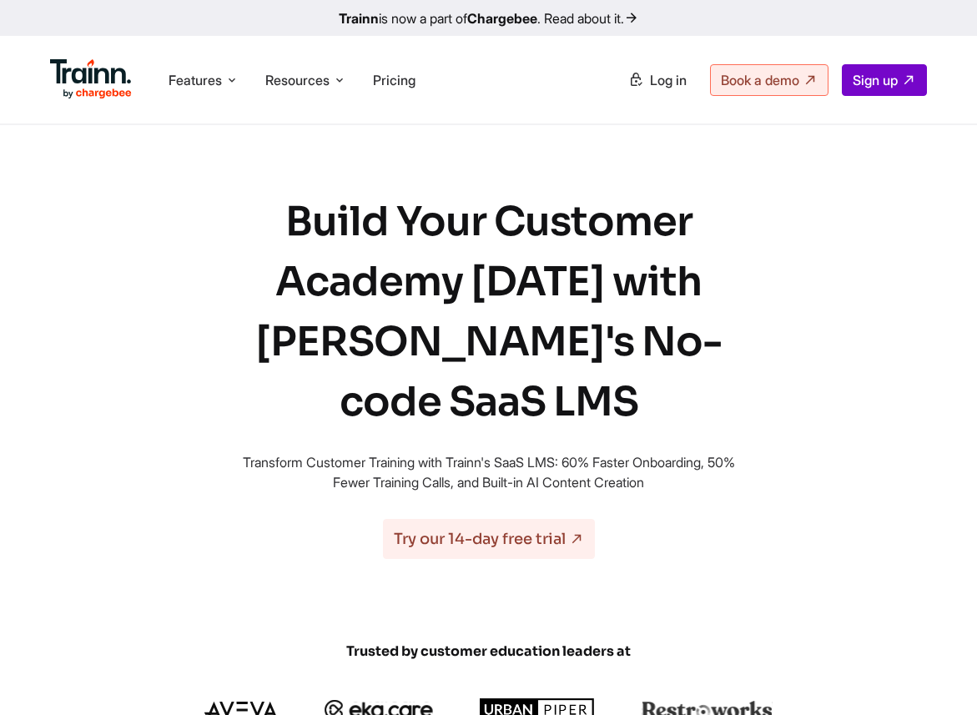
click at [711, 238] on h1 "Build Your Customer Academy in 7 Days with Trainn's No-code SaaS LMS" at bounding box center [489, 312] width 501 height 240
